Goal: Information Seeking & Learning: Learn about a topic

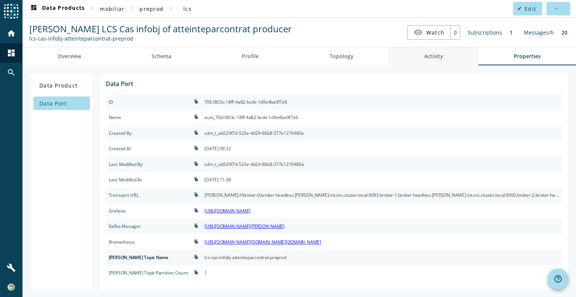
click at [435, 55] on span "Activity" at bounding box center [433, 56] width 19 height 5
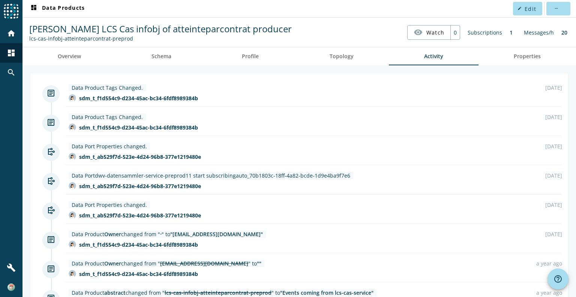
click at [488, 32] on div "Subscriptions" at bounding box center [485, 32] width 42 height 15
click at [5, 50] on div "dashboard" at bounding box center [12, 53] width 20 height 20
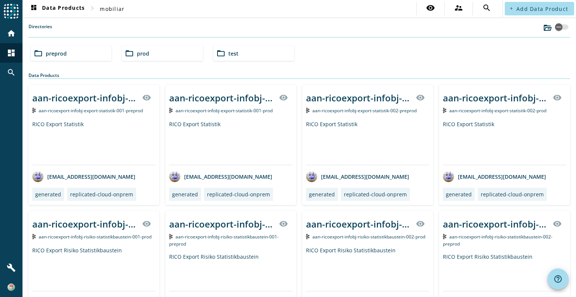
click at [74, 52] on div "folder_open preprod" at bounding box center [71, 53] width 81 height 15
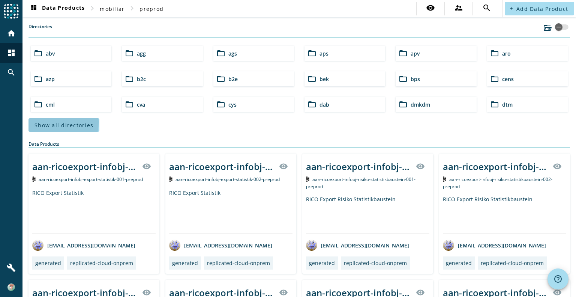
click at [48, 122] on span "Show all directories" at bounding box center [64, 125] width 59 height 7
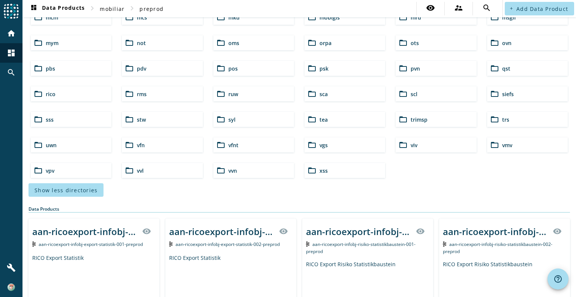
scroll to position [188, 0]
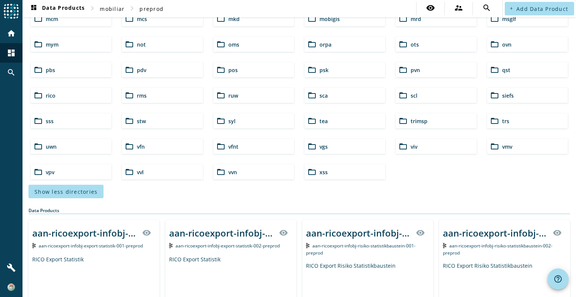
click at [225, 126] on div "folder_open syl" at bounding box center [253, 120] width 81 height 15
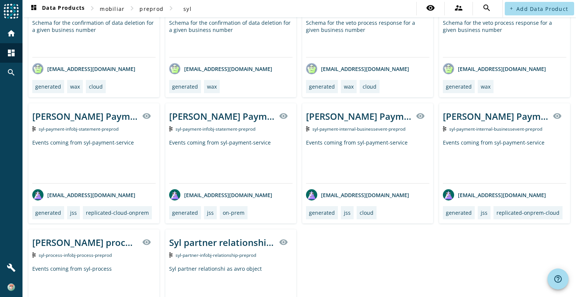
scroll to position [188, 0]
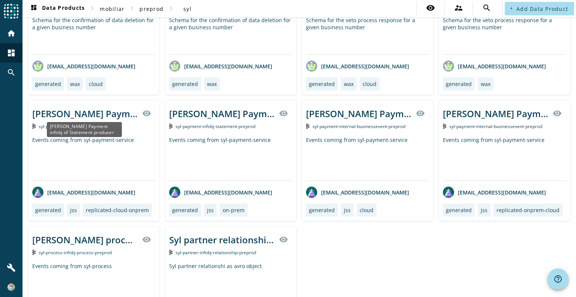
click at [103, 113] on div "[PERSON_NAME] Payment infobj of Statement producer" at bounding box center [84, 113] width 105 height 12
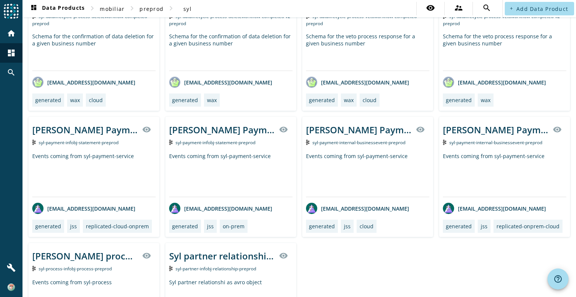
scroll to position [258, 0]
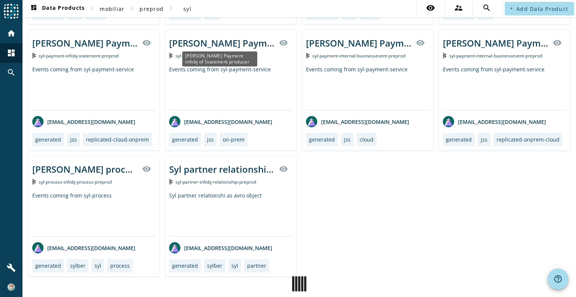
click at [232, 39] on div "[PERSON_NAME] Payment infobj of Statement producer" at bounding box center [221, 43] width 105 height 12
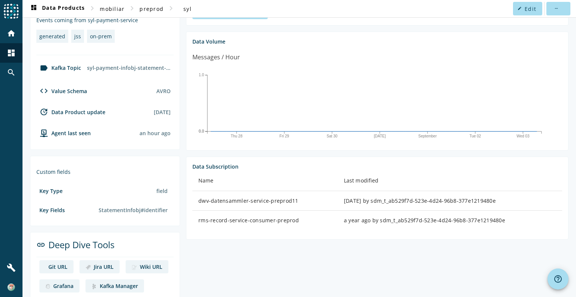
scroll to position [185, 0]
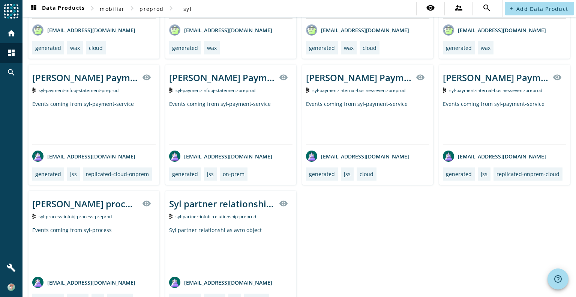
scroll to position [243, 0]
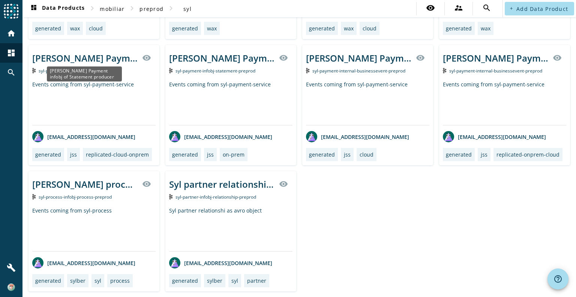
click at [95, 54] on div "[PERSON_NAME] Payment infobj of Statement producer" at bounding box center [84, 58] width 105 height 12
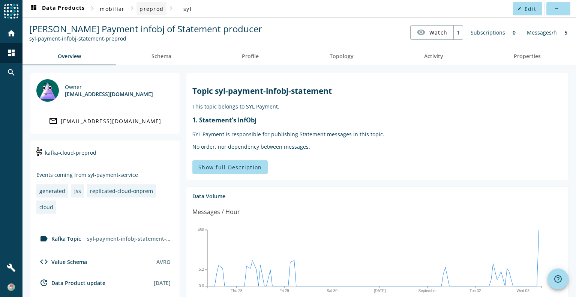
click at [150, 9] on span "preprod" at bounding box center [152, 8] width 24 height 7
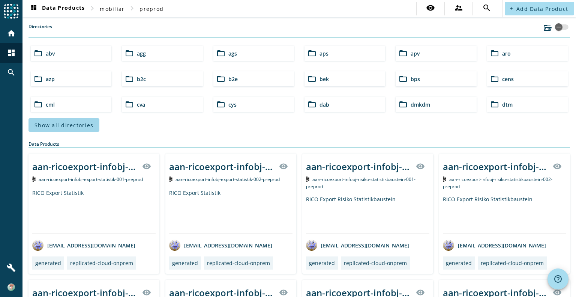
click at [68, 123] on span "Show all directories" at bounding box center [64, 125] width 59 height 7
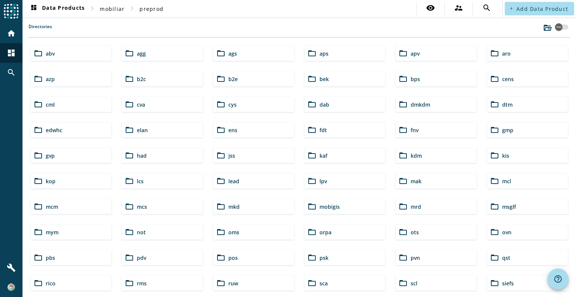
click at [147, 178] on div "folder_open lcs" at bounding box center [162, 180] width 81 height 15
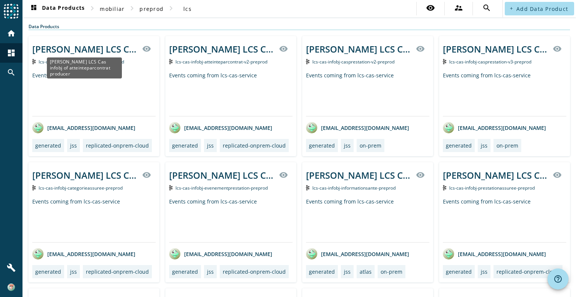
click at [119, 47] on div "[PERSON_NAME] LCS Cas infobj of atteinteparcontrat producer" at bounding box center [84, 49] width 105 height 12
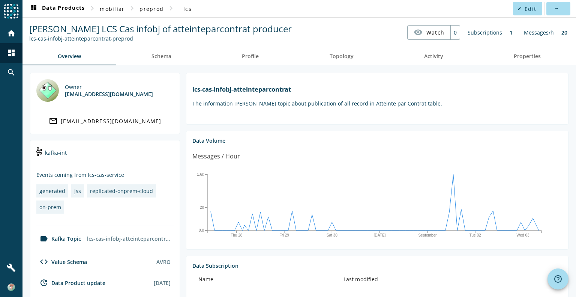
click at [477, 33] on div "Subscriptions" at bounding box center [485, 32] width 42 height 15
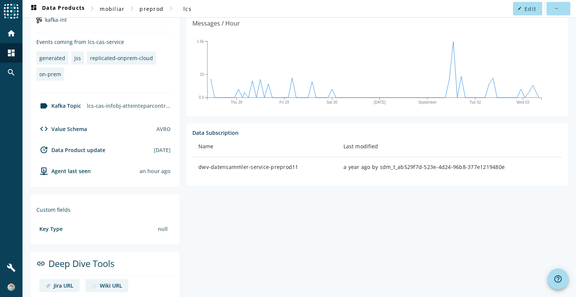
scroll to position [182, 0]
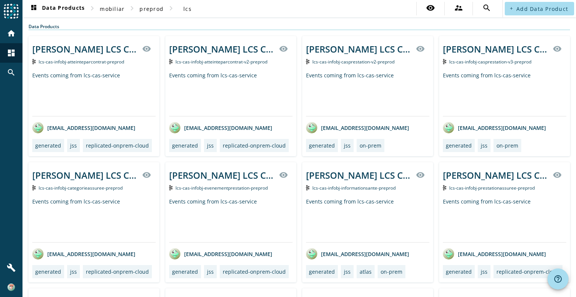
click at [242, 50] on div "[PERSON_NAME] LCS Cas infobj of atteinteparcontrat producer version 2" at bounding box center [221, 49] width 105 height 12
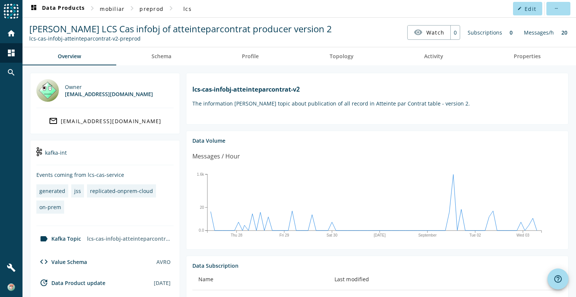
click at [480, 86] on h1 "lcs-cas-infobj-atteinteparcontrat-v2" at bounding box center [377, 89] width 370 height 8
click at [134, 241] on div "lcs-cas-infobj-atteinteparcontrat-v2-preprod" at bounding box center [129, 238] width 90 height 13
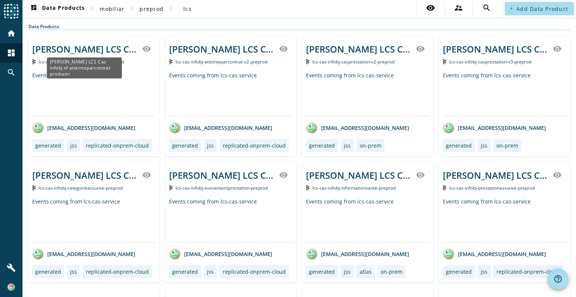
click at [110, 49] on div "[PERSON_NAME] LCS Cas infobj of atteinteparcontrat producer" at bounding box center [84, 49] width 105 height 12
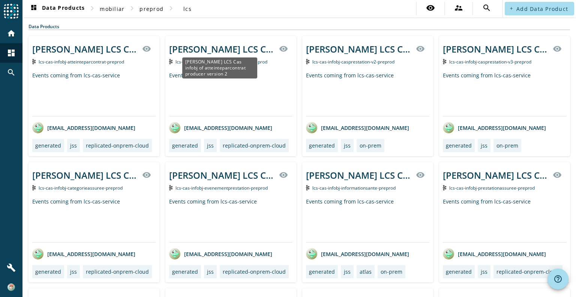
click at [215, 51] on div "[PERSON_NAME] LCS Cas infobj of atteinteparcontrat producer version 2" at bounding box center [221, 49] width 105 height 12
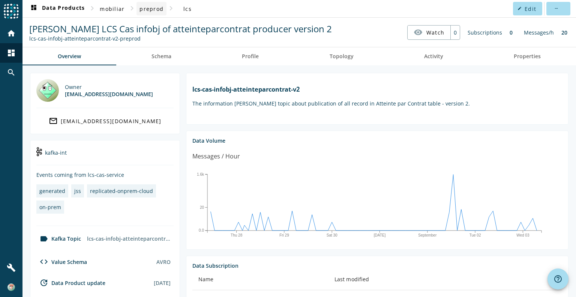
click at [155, 12] on span "preprod" at bounding box center [152, 8] width 24 height 7
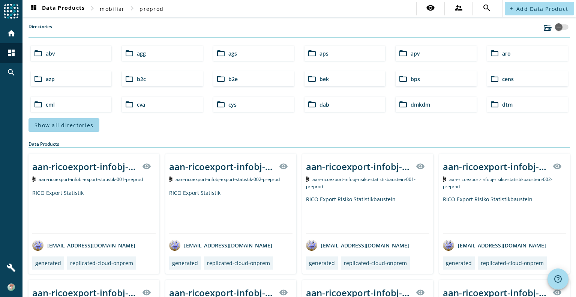
click at [55, 124] on span "Show all directories" at bounding box center [64, 125] width 59 height 7
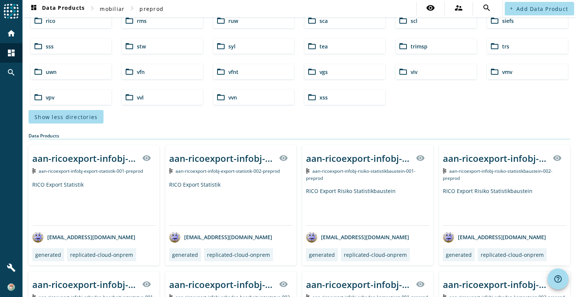
scroll to position [225, 0]
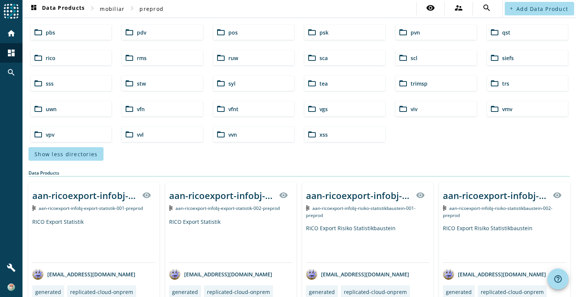
click at [231, 80] on span "syl" at bounding box center [231, 83] width 7 height 7
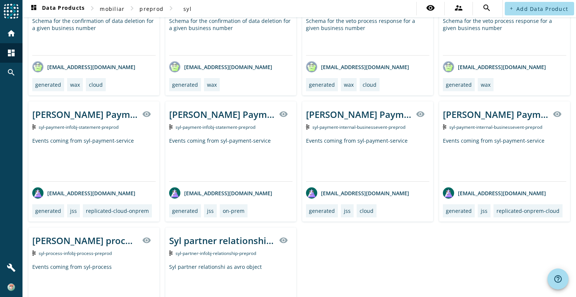
scroll to position [188, 0]
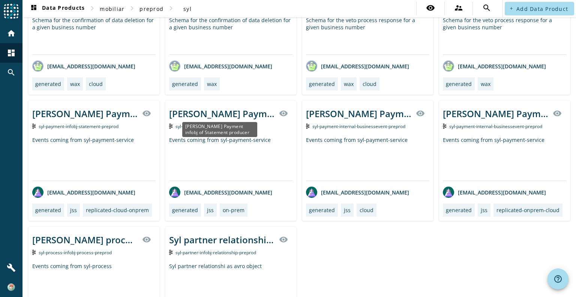
click at [243, 114] on div "[PERSON_NAME] Payment infobj of Statement producer" at bounding box center [221, 113] width 105 height 12
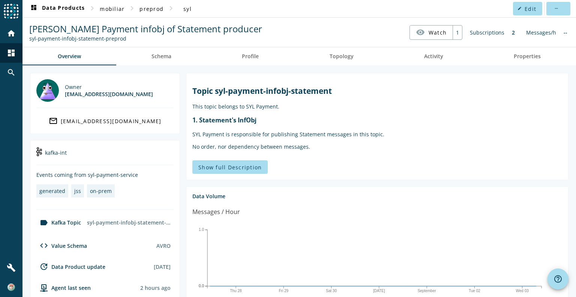
scroll to position [185, 0]
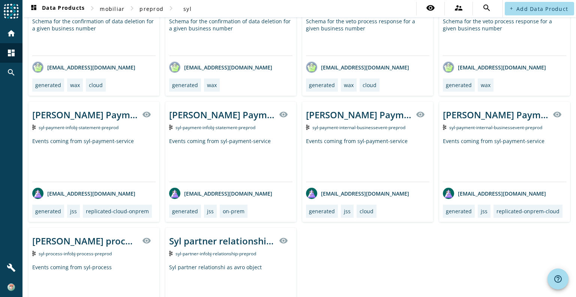
scroll to position [168, 0]
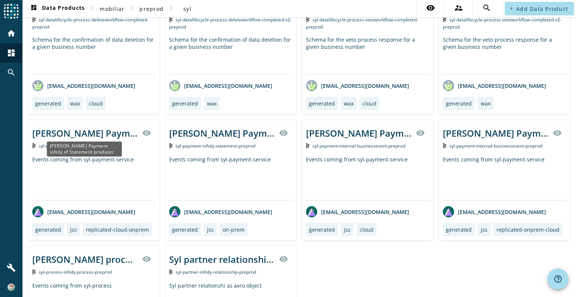
click at [93, 141] on div "[PERSON_NAME] Payment infobj of Statement producer" at bounding box center [84, 148] width 75 height 15
click at [107, 134] on div "[PERSON_NAME] Payment infobj of Statement producer" at bounding box center [84, 133] width 105 height 12
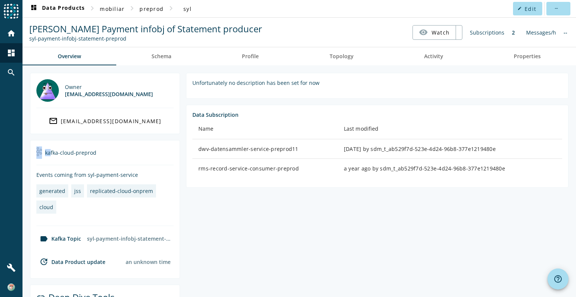
drag, startPoint x: 98, startPoint y: 154, endPoint x: 47, endPoint y: 154, distance: 50.3
click at [47, 154] on div "kafka-cloud-preprod" at bounding box center [104, 155] width 137 height 19
click at [39, 154] on img at bounding box center [39, 151] width 6 height 9
click at [120, 148] on div "kafka-cloud-preprod" at bounding box center [104, 155] width 137 height 19
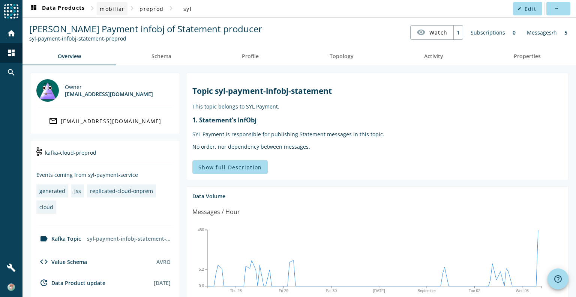
click at [119, 7] on span "mobiliar" at bounding box center [112, 8] width 25 height 7
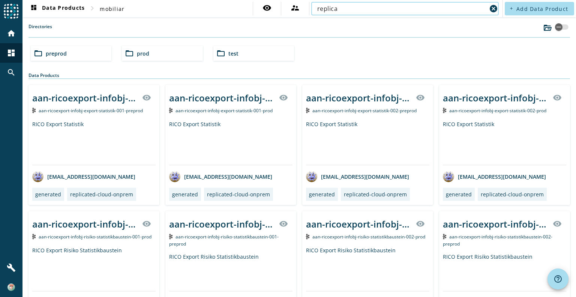
type input "replica"
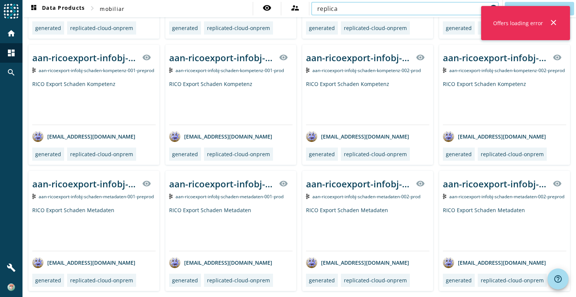
scroll to position [417, 0]
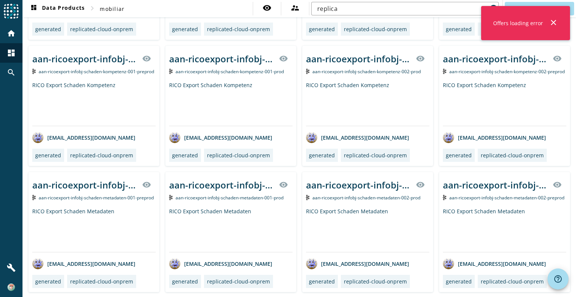
click at [558, 24] on div "Offers loading error close" at bounding box center [525, 23] width 89 height 34
click at [555, 22] on mat-icon "close" at bounding box center [553, 22] width 9 height 9
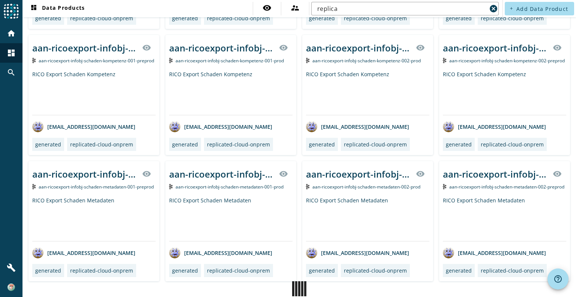
scroll to position [384, 0]
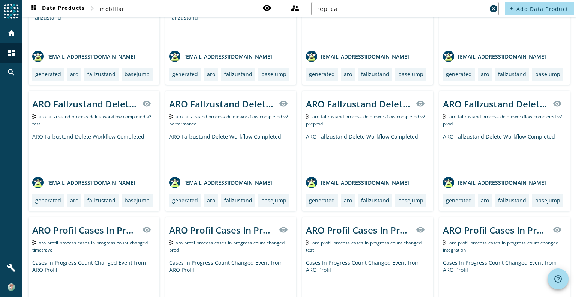
scroll to position [3582, 0]
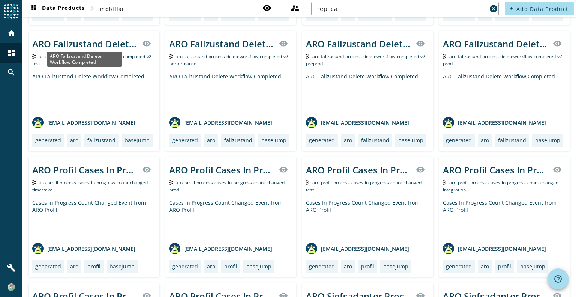
click at [78, 41] on div "ARO Fallzustand Delete Workflow Completed" at bounding box center [84, 44] width 105 height 12
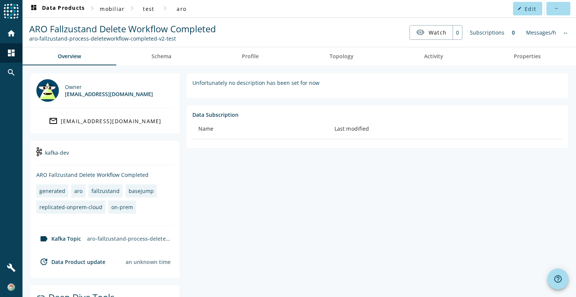
scroll to position [26, 0]
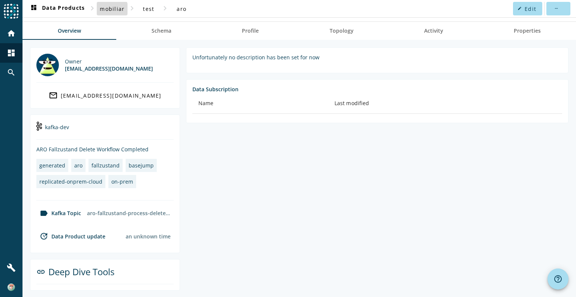
click at [105, 11] on span "mobiliar" at bounding box center [112, 8] width 25 height 7
